Goal: Information Seeking & Learning: Find specific fact

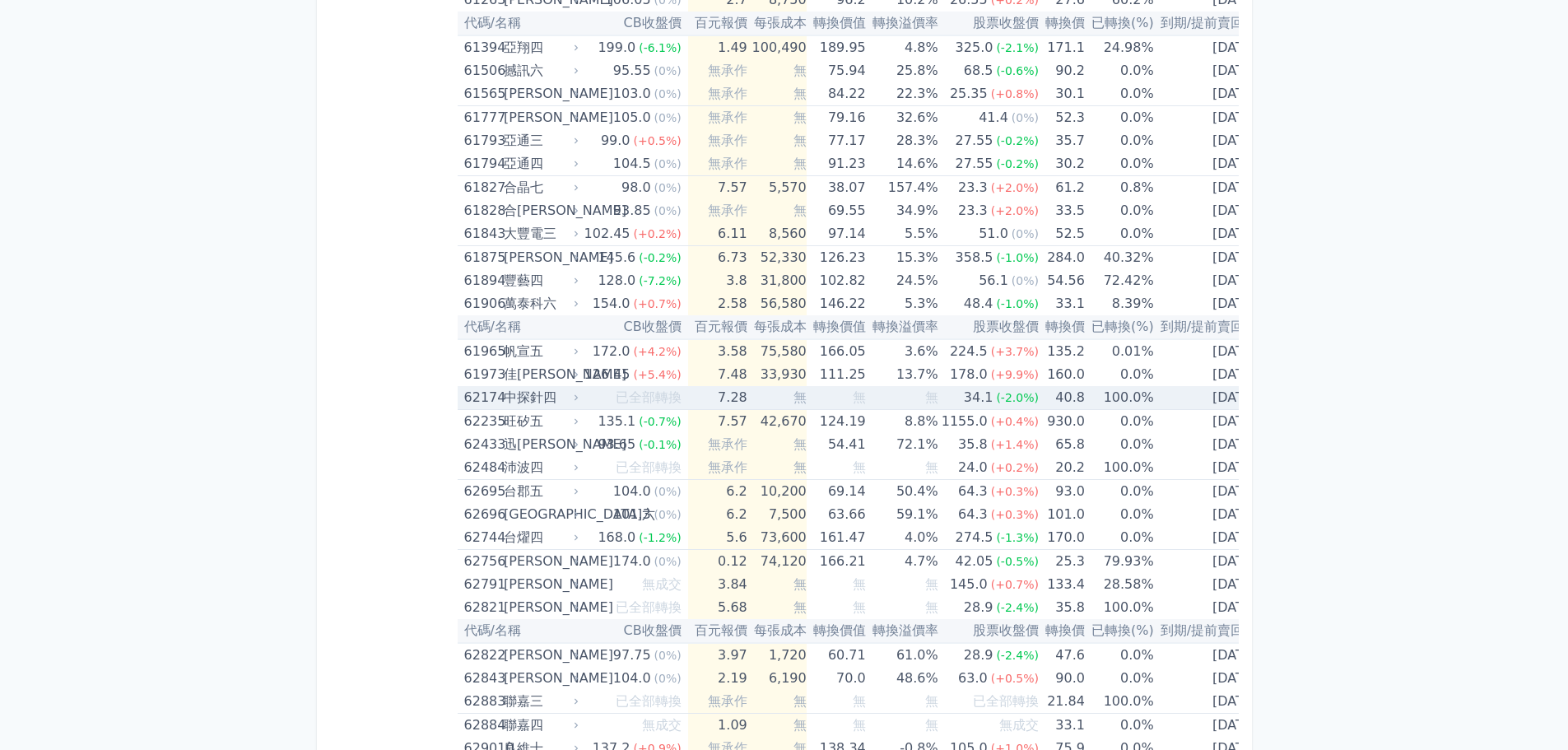
scroll to position [6925, 0]
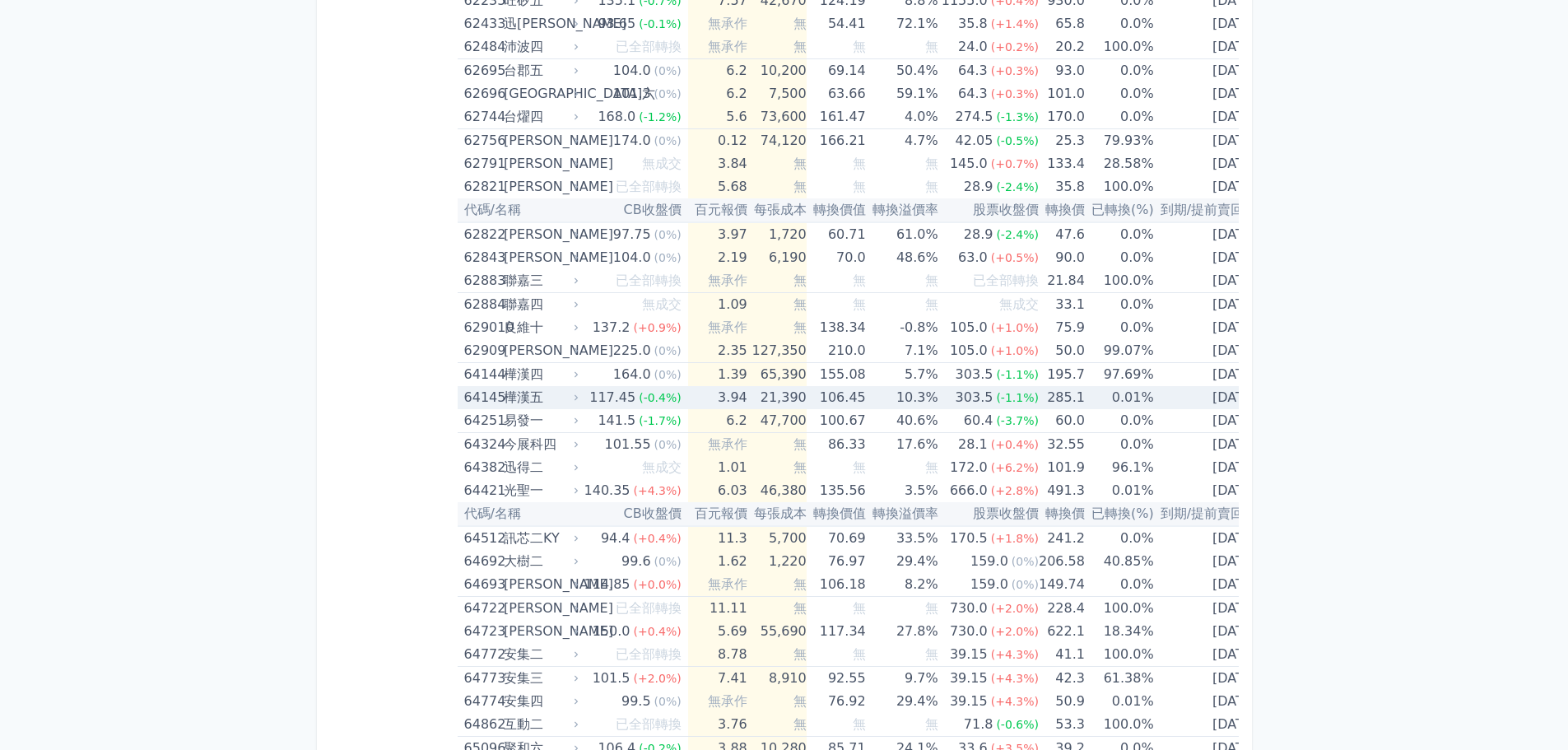
click at [737, 396] on td "3.94" at bounding box center [717, 397] width 59 height 23
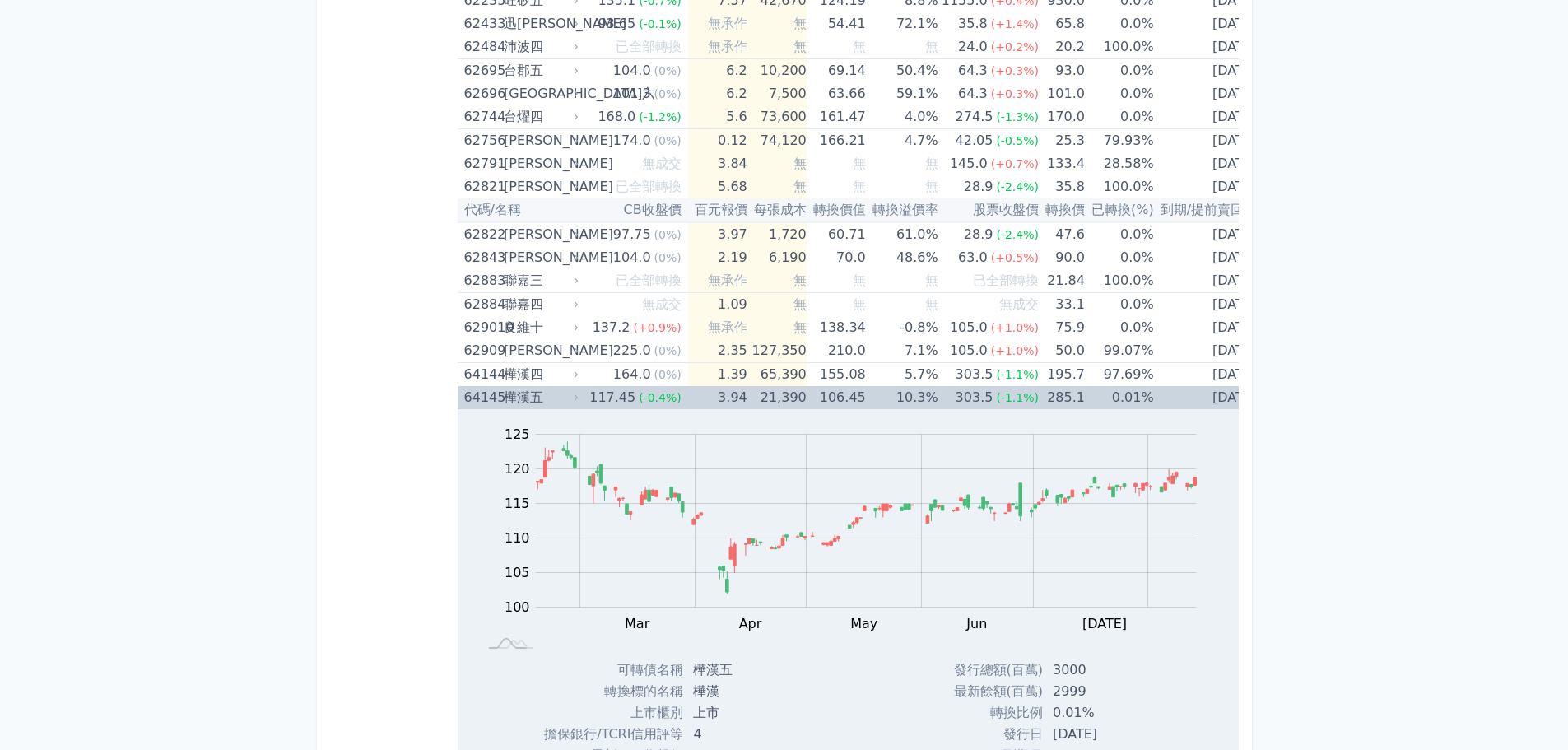
click at [737, 396] on td "3.94" at bounding box center [717, 397] width 59 height 23
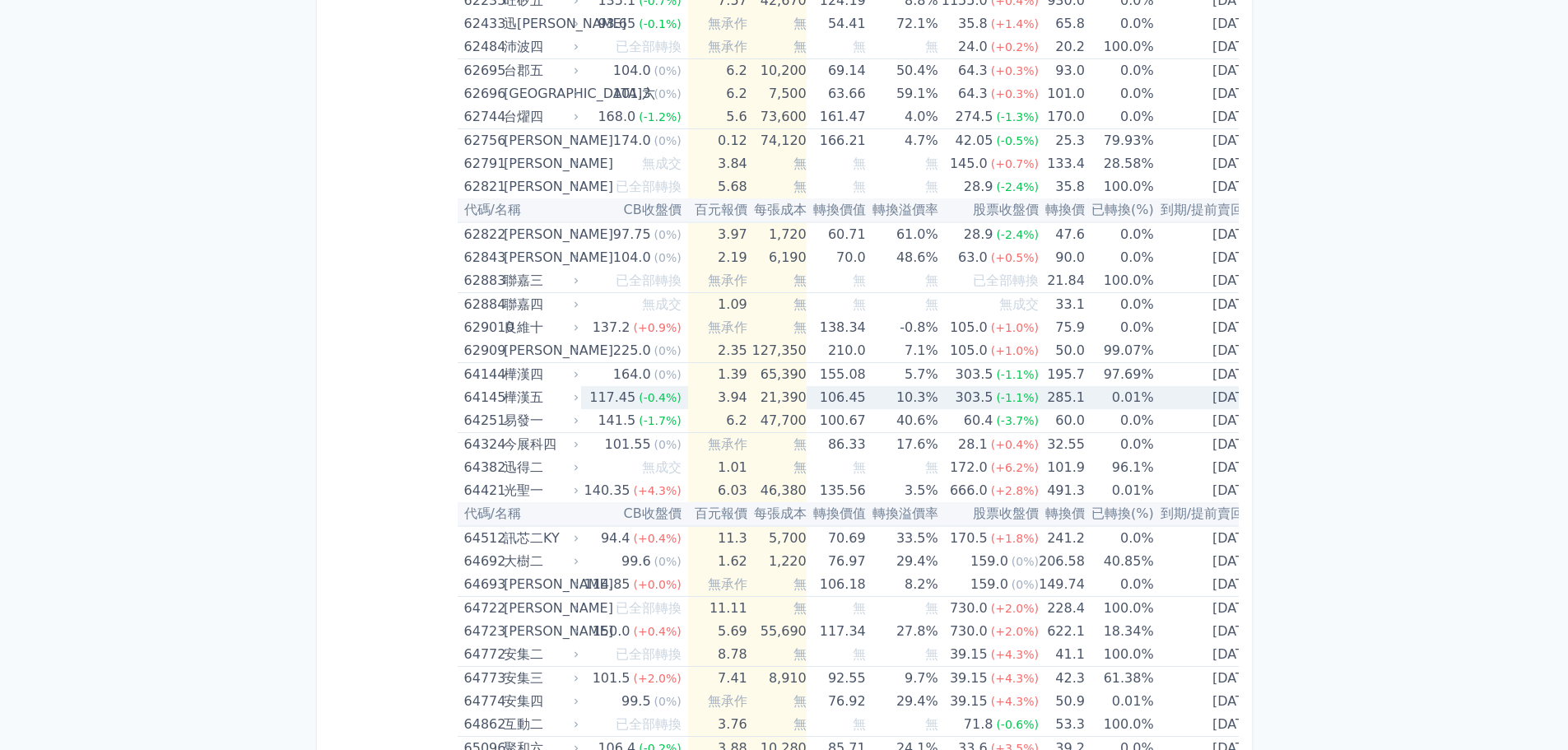
click at [737, 396] on td "3.94" at bounding box center [717, 397] width 59 height 23
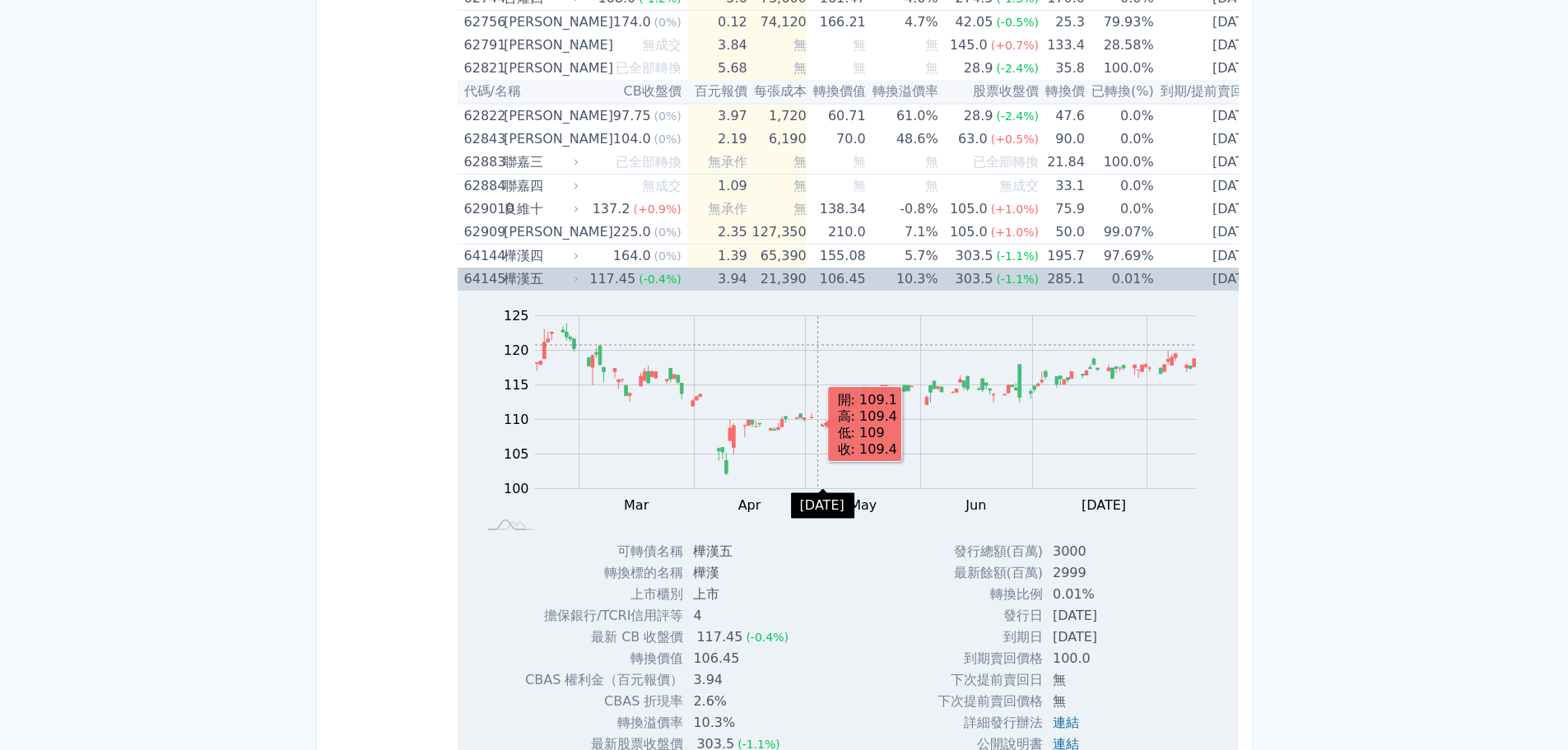
scroll to position [7089, 0]
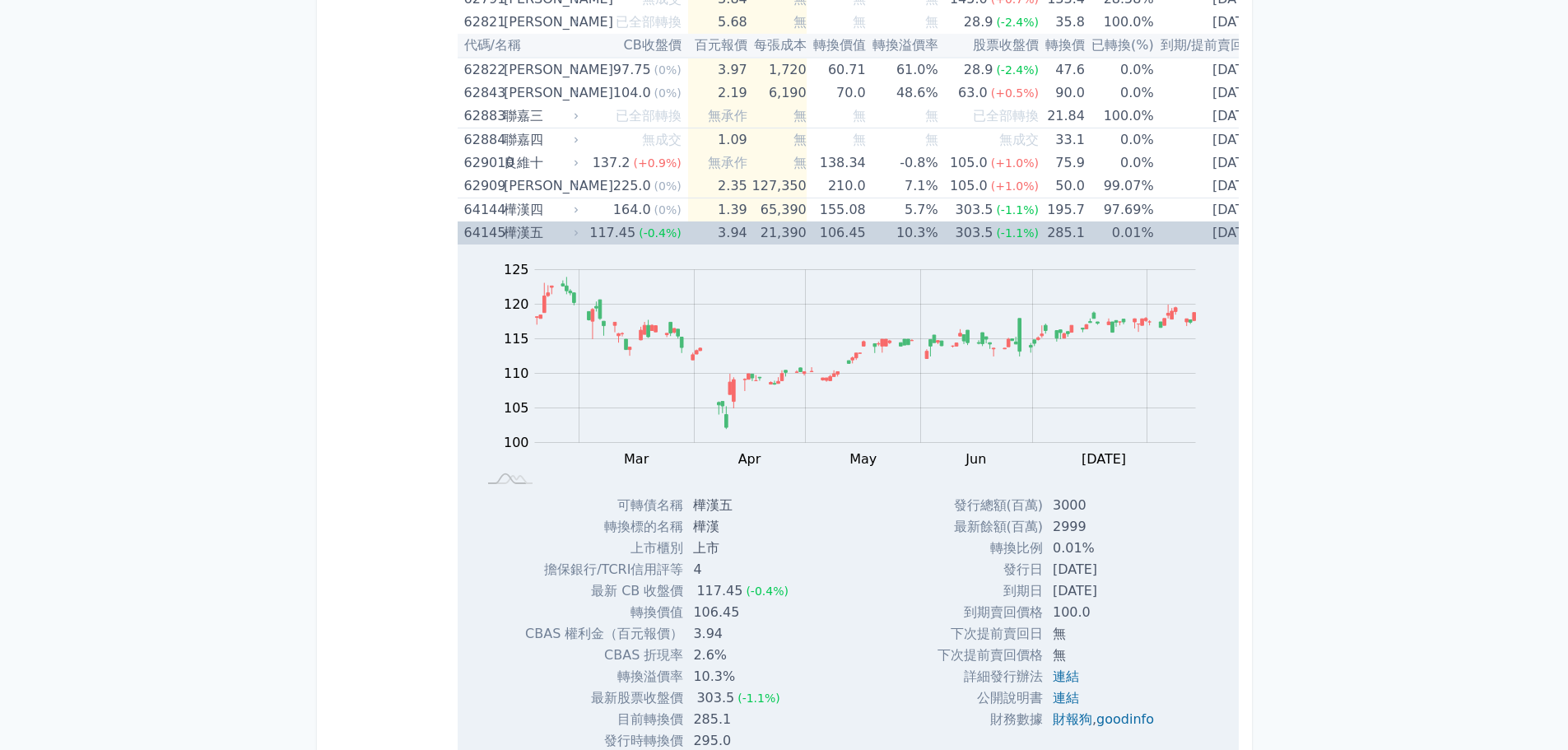
click at [866, 222] on td "10.3%" at bounding box center [902, 232] width 73 height 23
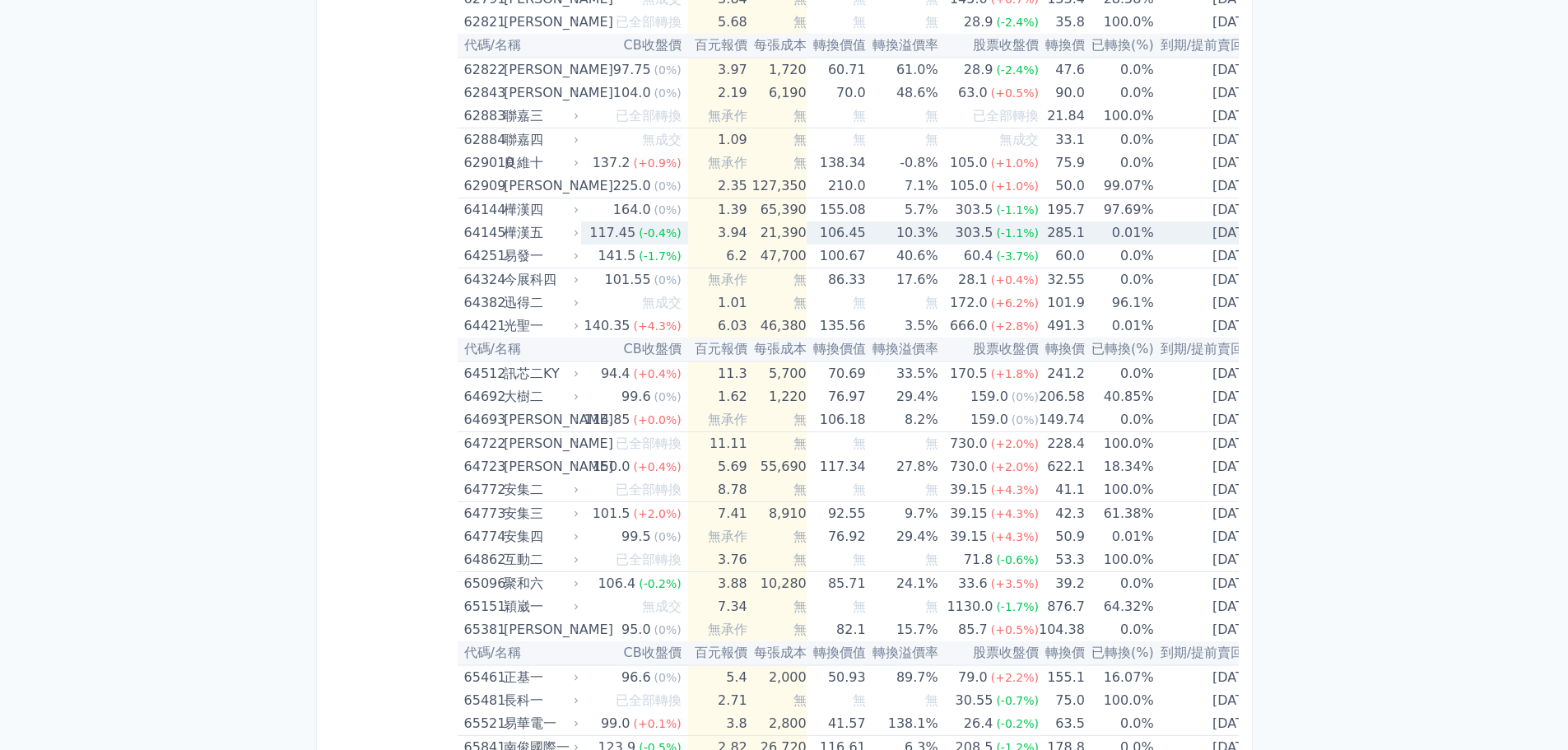
click at [866, 222] on td "10.3%" at bounding box center [902, 232] width 73 height 23
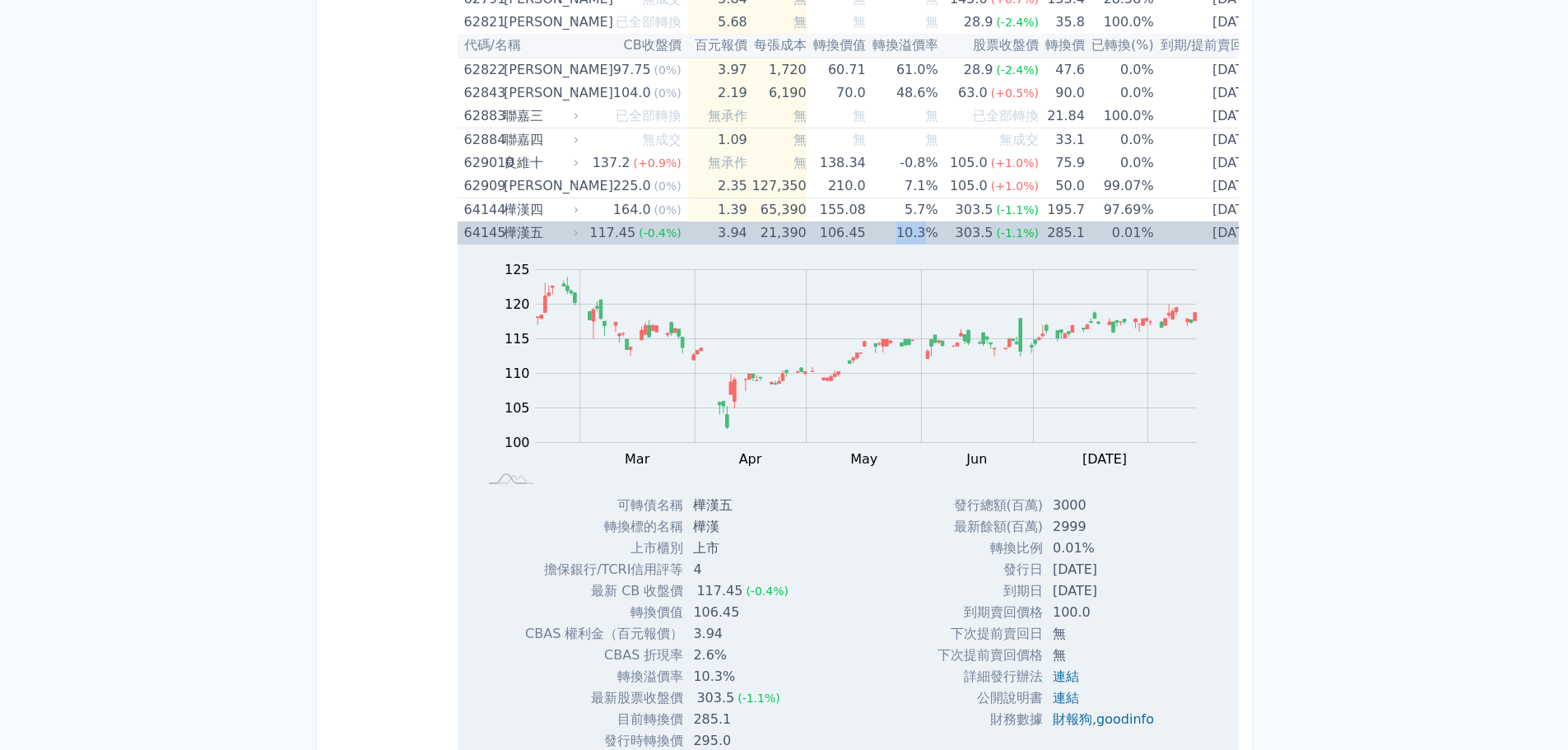
click at [866, 222] on td "10.3%" at bounding box center [902, 232] width 73 height 23
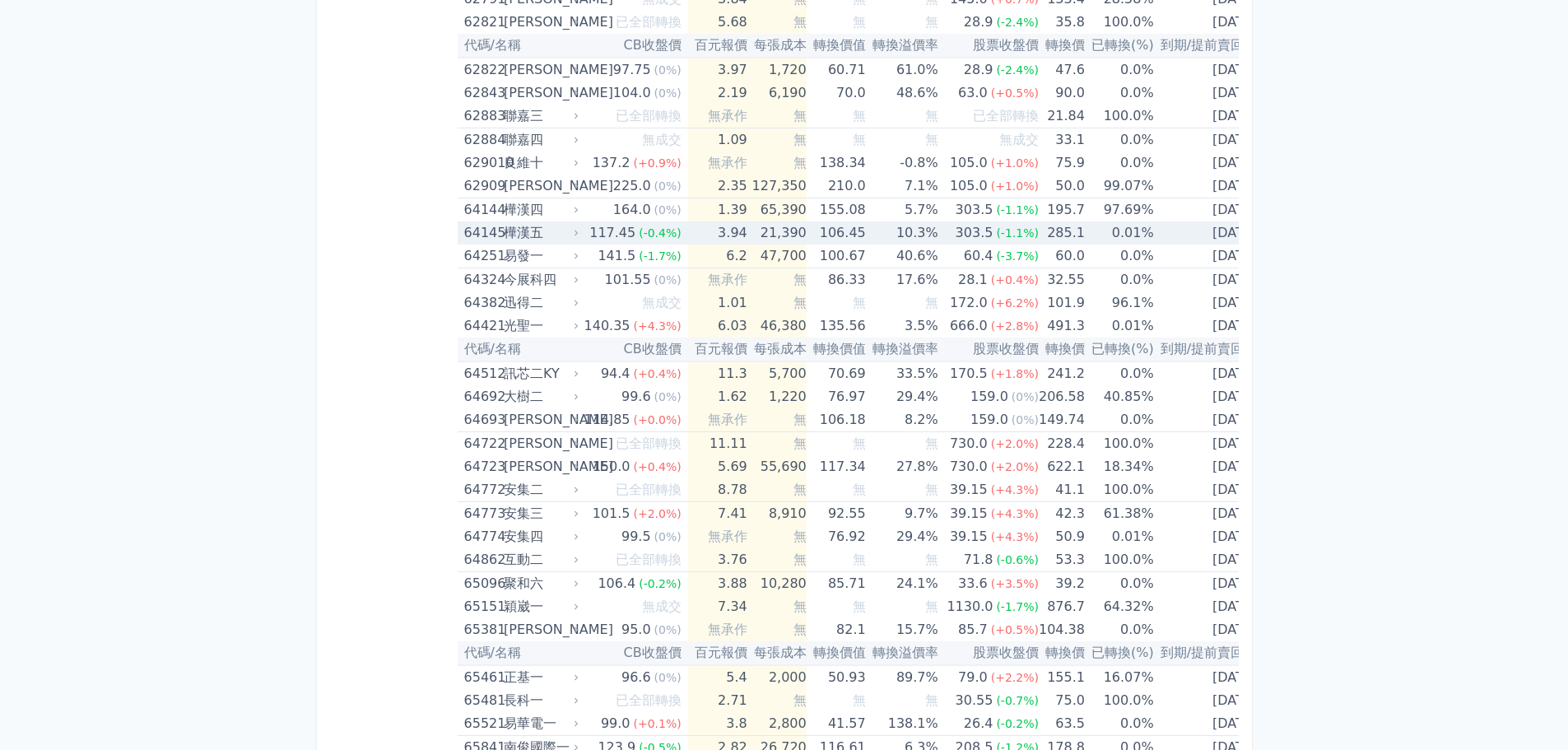
scroll to position [8934, 0]
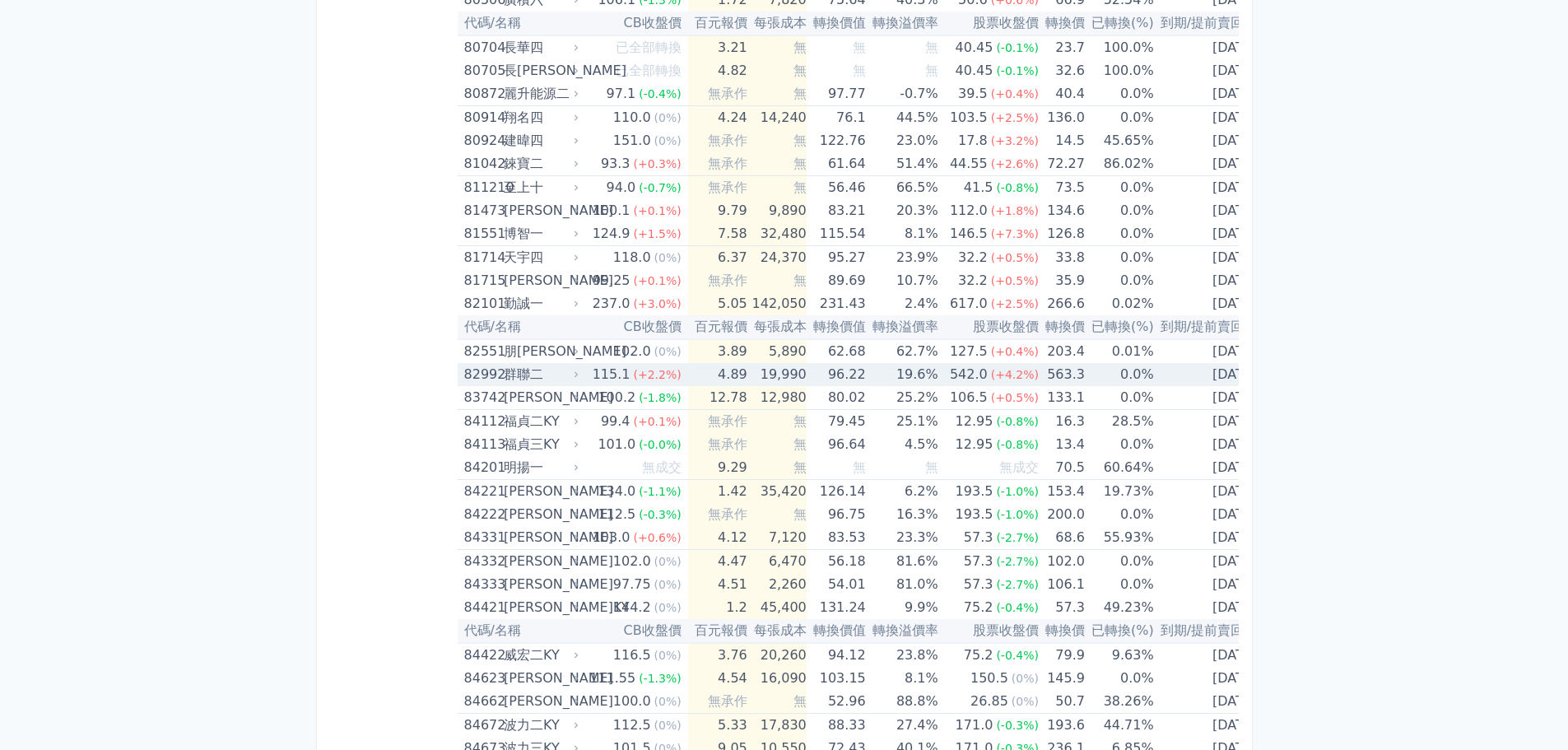
click at [831, 378] on td "96.22" at bounding box center [836, 374] width 59 height 23
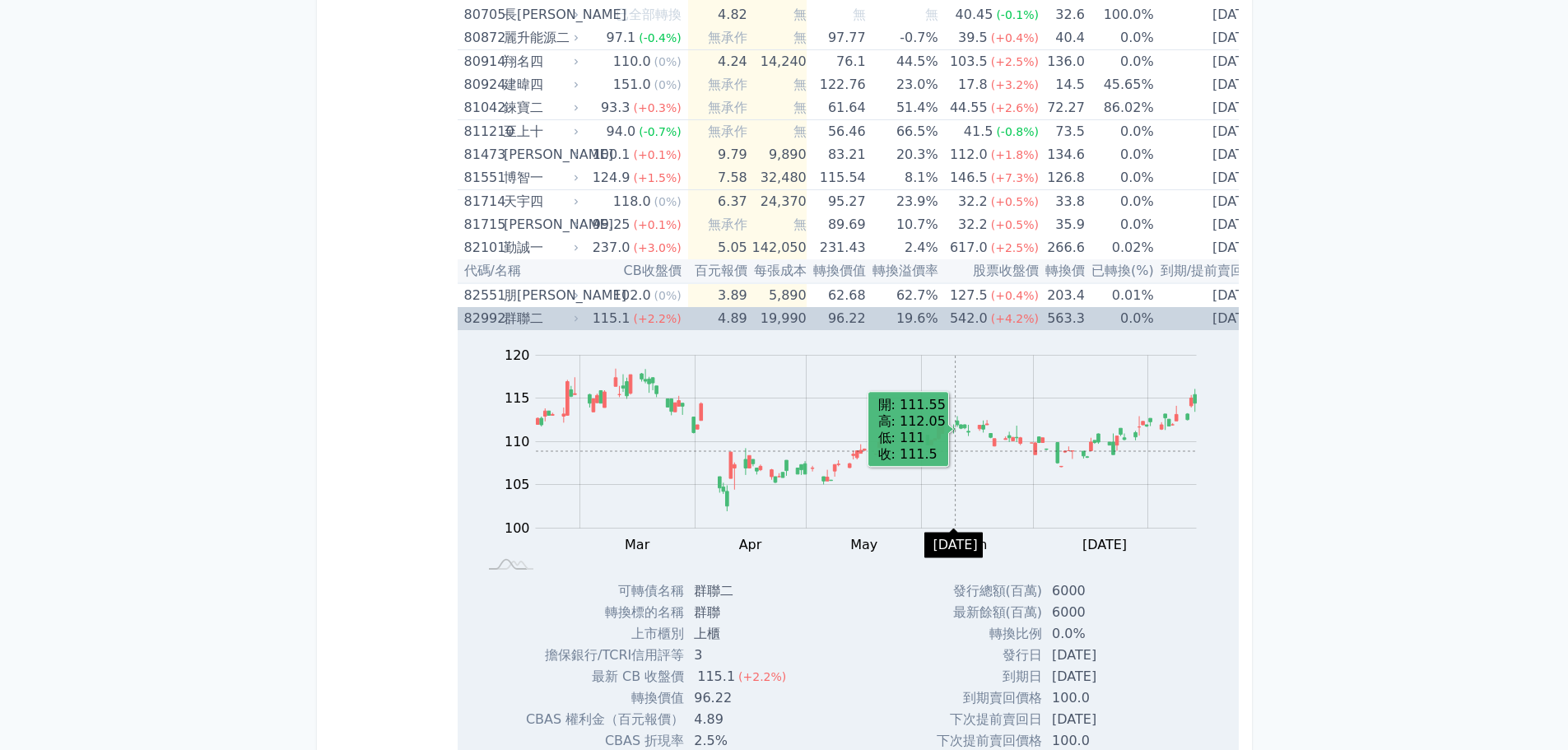
scroll to position [9098, 0]
